Goal: Obtain resource: Obtain resource

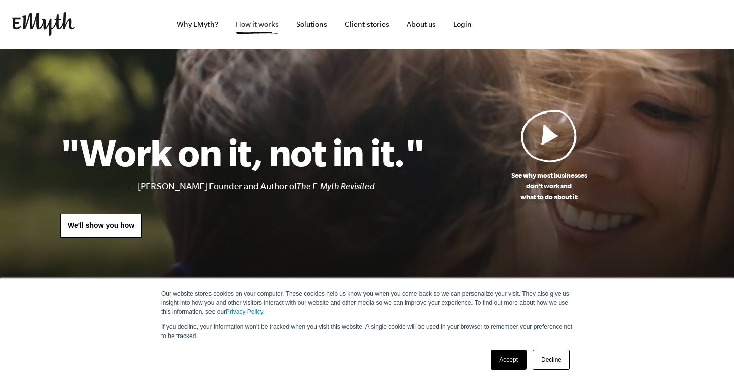
click at [260, 21] on link "How it works" at bounding box center [257, 24] width 59 height 48
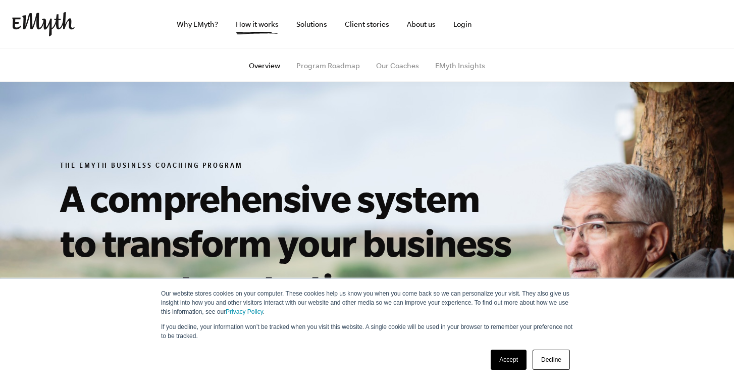
click at [555, 353] on link "Decline" at bounding box center [551, 360] width 37 height 20
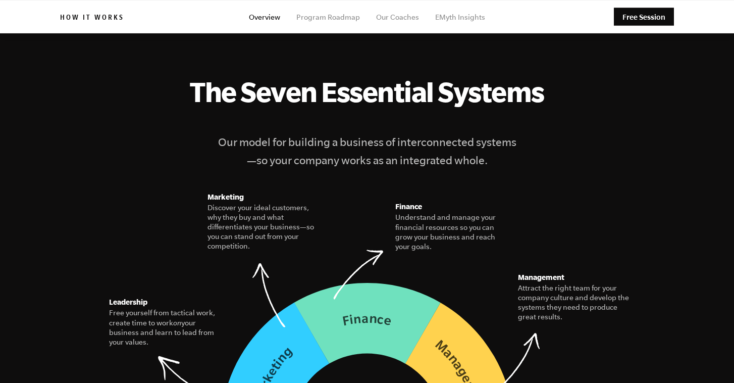
scroll to position [1281, 0]
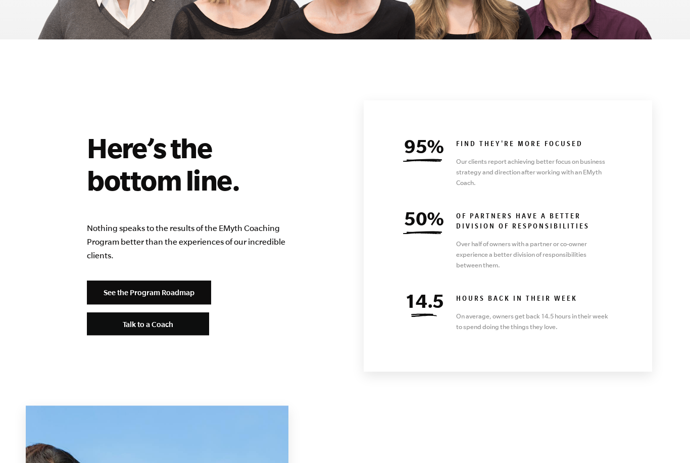
scroll to position [4346, 0]
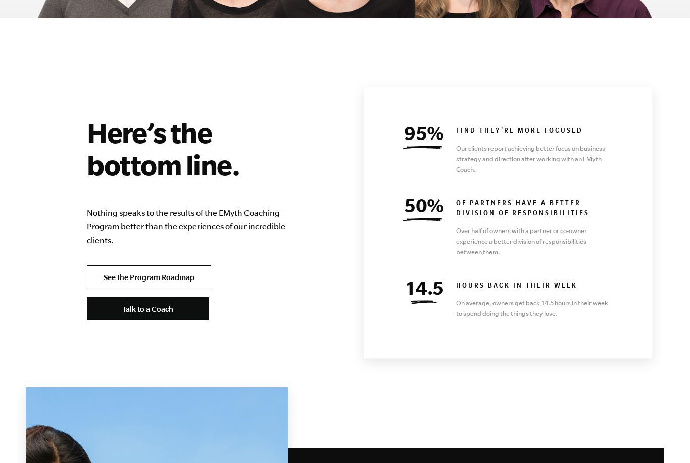
click at [102, 265] on link "See the Program Roadmap" at bounding box center [149, 277] width 124 height 24
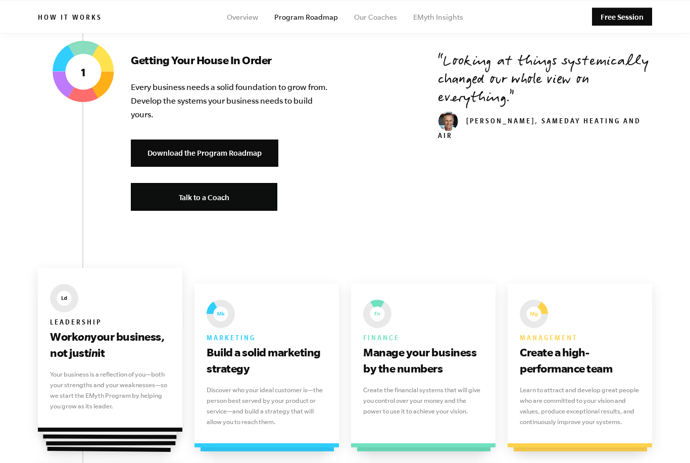
scroll to position [406, 0]
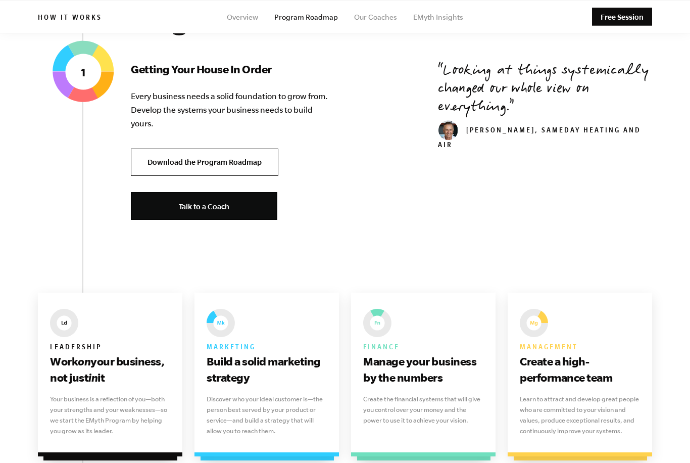
click at [208, 154] on link "Download the Program Roadmap" at bounding box center [204, 162] width 147 height 28
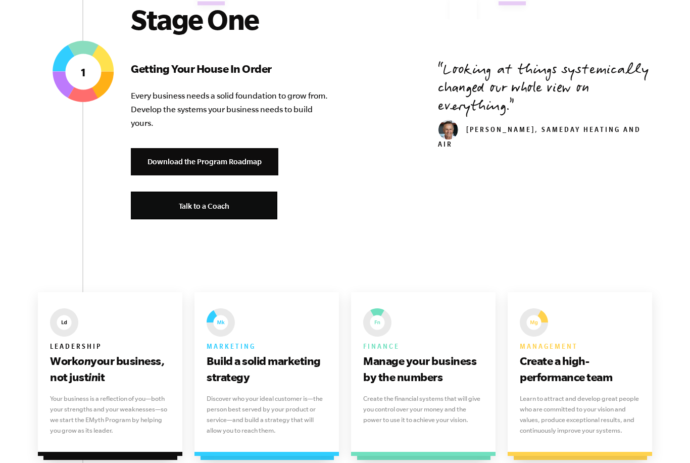
scroll to position [254, 0]
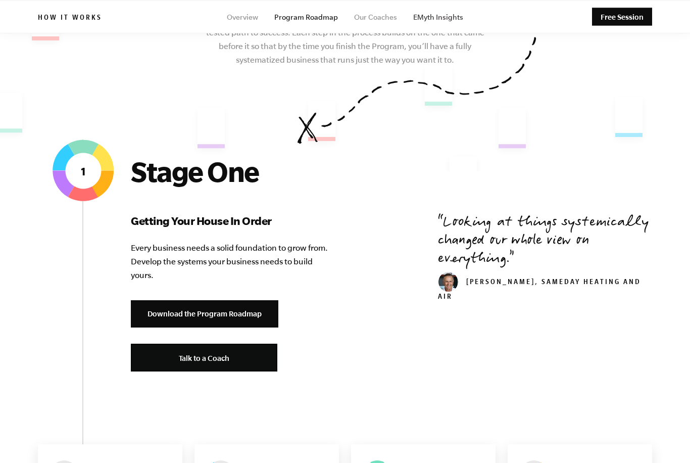
click at [439, 18] on link "EMyth Insights" at bounding box center [438, 17] width 50 height 8
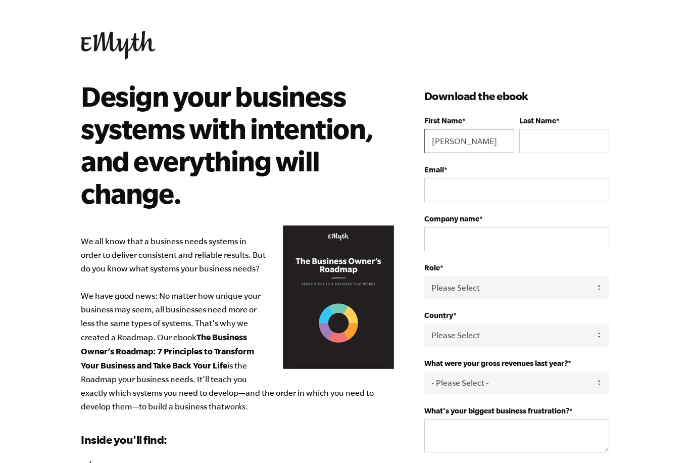
type input "[PERSON_NAME]"
type input "[PERSON_NAME][EMAIL_ADDRESS][PERSON_NAME][DOMAIN_NAME]"
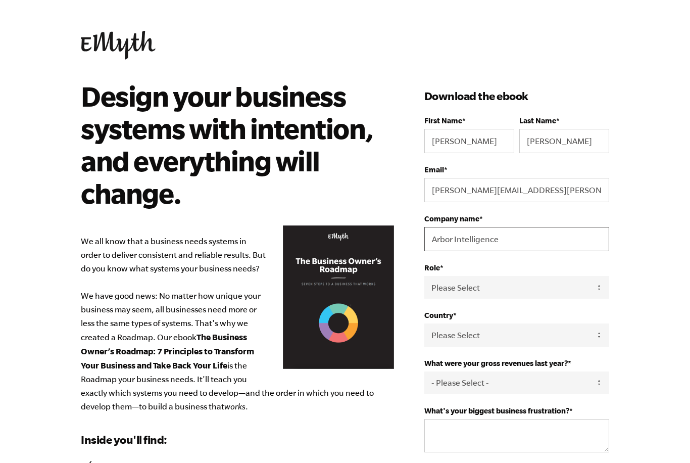
type input "Arbor Intelligence"
click at [639, 277] on body "Design your business systems with intention, and everything will change. We all…" at bounding box center [345, 231] width 690 height 463
select select "Owner"
select select "United States"
click at [628, 317] on body "Design your business systems with intention, and everything will change. We all…" at bounding box center [345, 231] width 690 height 463
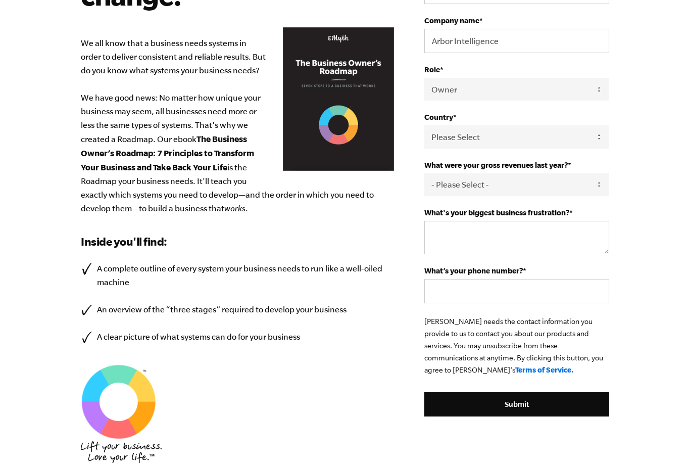
scroll to position [200, 0]
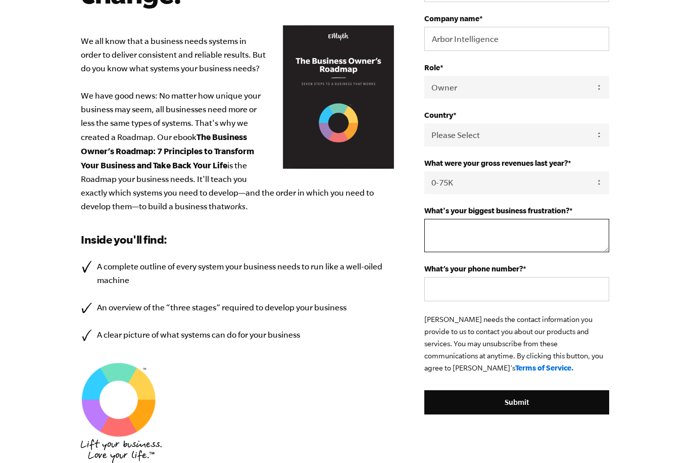
click at [524, 237] on textarea "What's your biggest business frustration? *" at bounding box center [516, 235] width 185 height 33
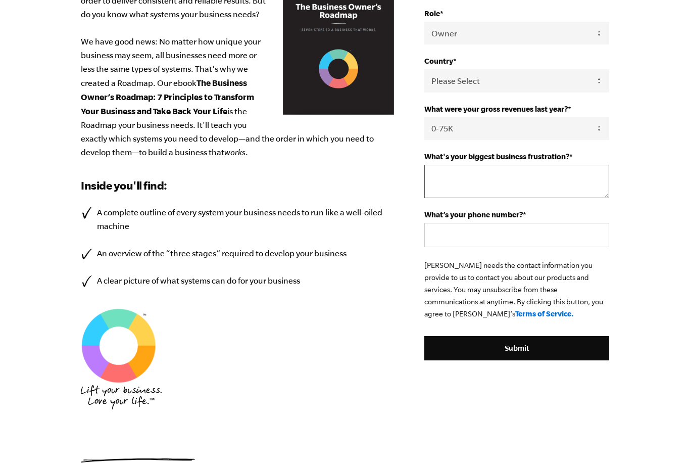
scroll to position [255, 0]
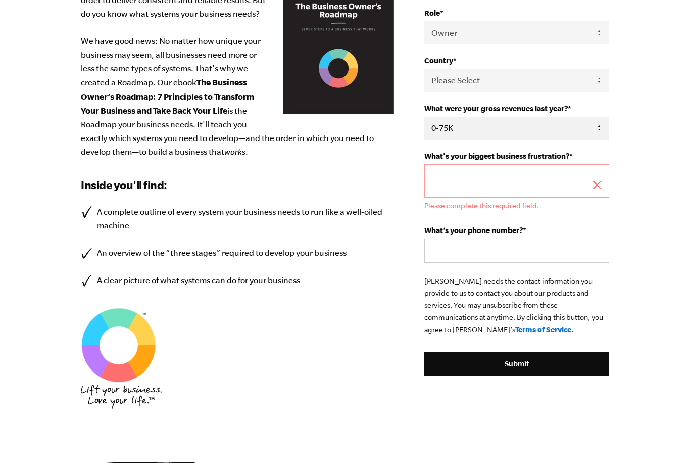
select select "76-150K"
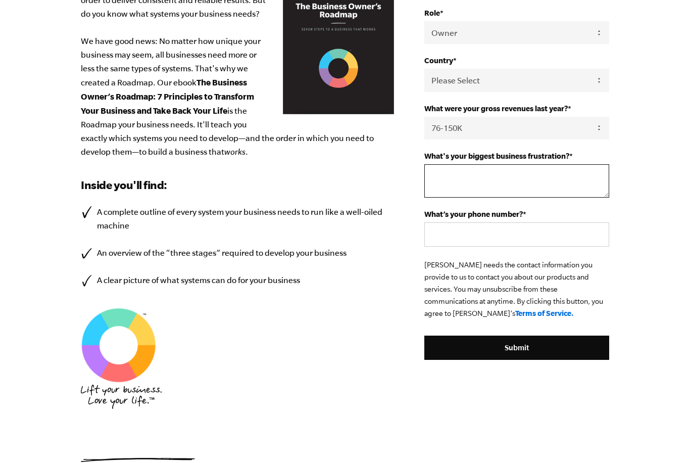
click at [558, 177] on textarea "What's your biggest business frustration? *" at bounding box center [516, 180] width 185 height 33
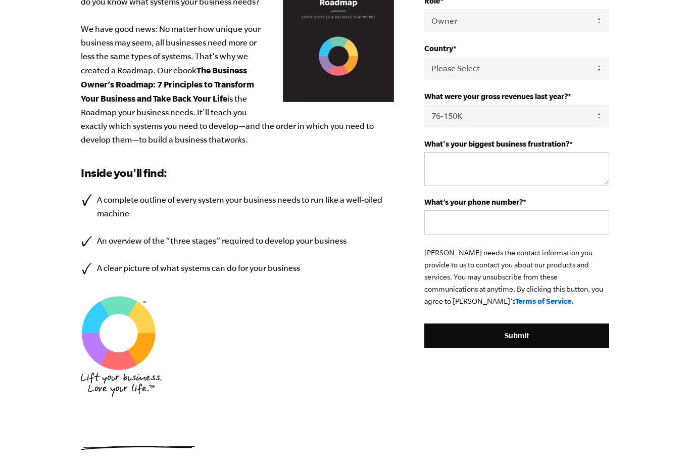
scroll to position [266, 0]
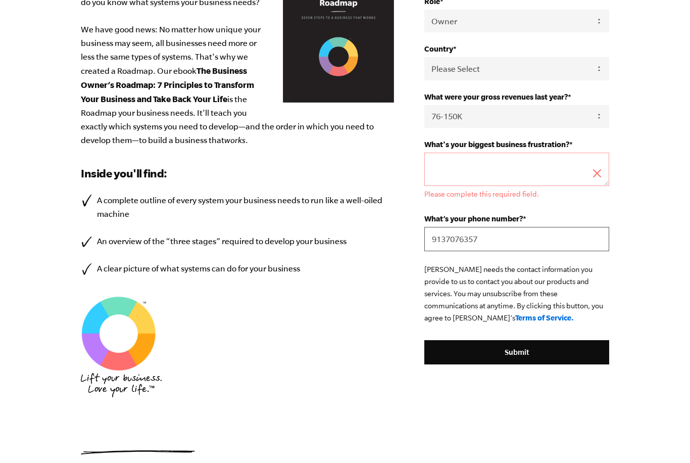
type input "9137076357"
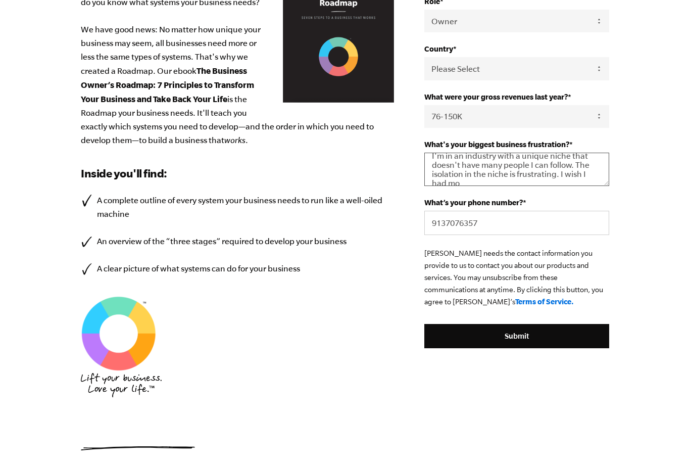
scroll to position [11, 0]
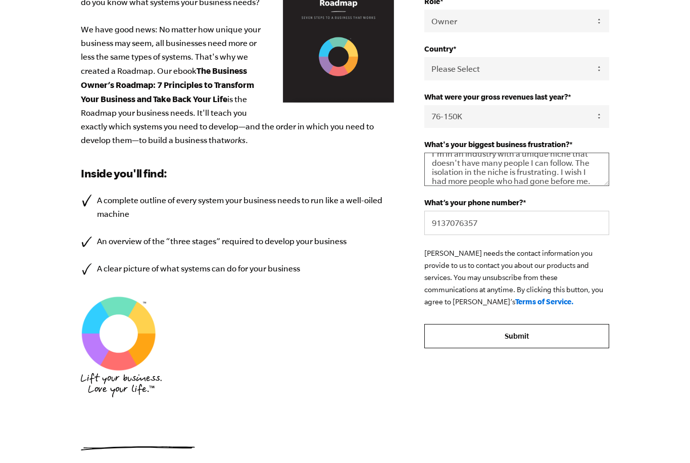
type textarea "I'm in an industry with a unique niche that doesn't have many people I can foll…"
click at [538, 338] on input "Submit" at bounding box center [516, 336] width 185 height 24
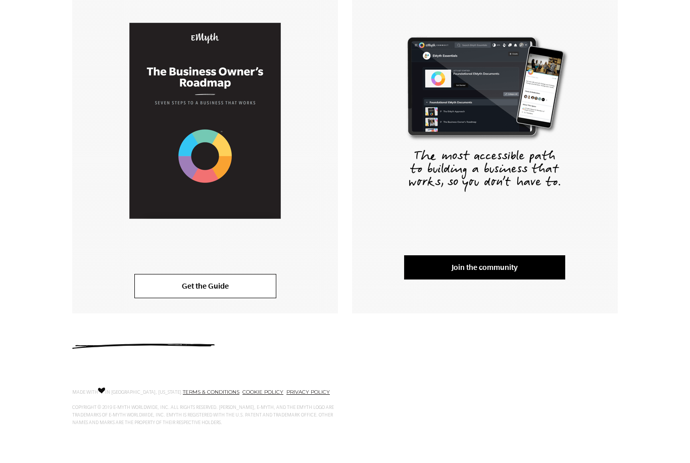
scroll to position [226, 0]
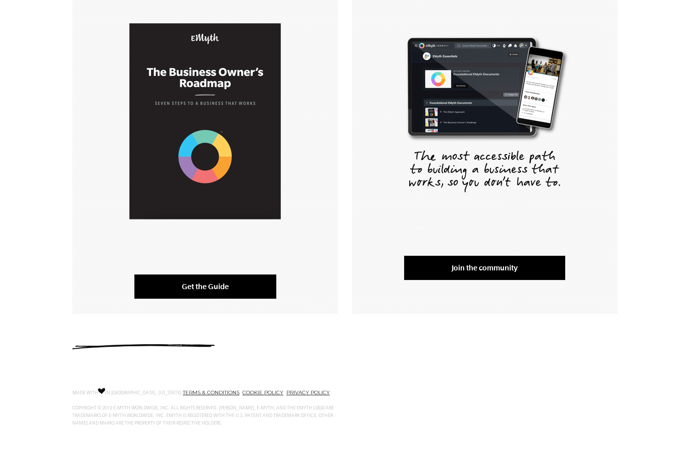
click at [201, 284] on link "Get the Guide" at bounding box center [205, 286] width 142 height 24
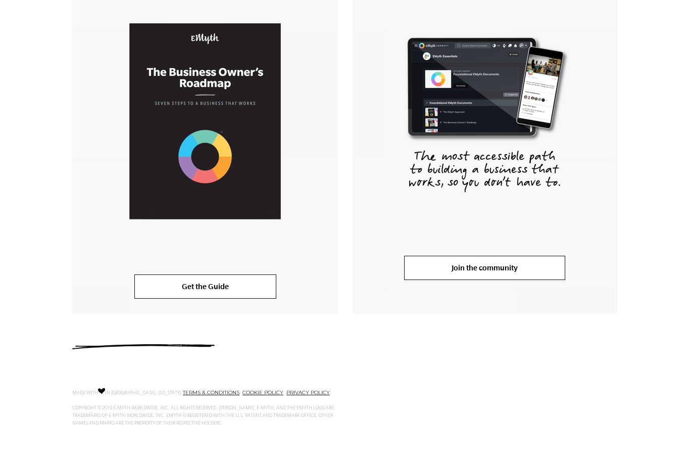
click at [449, 262] on link "Join the community" at bounding box center [484, 268] width 161 height 24
